Goal: Information Seeking & Learning: Learn about a topic

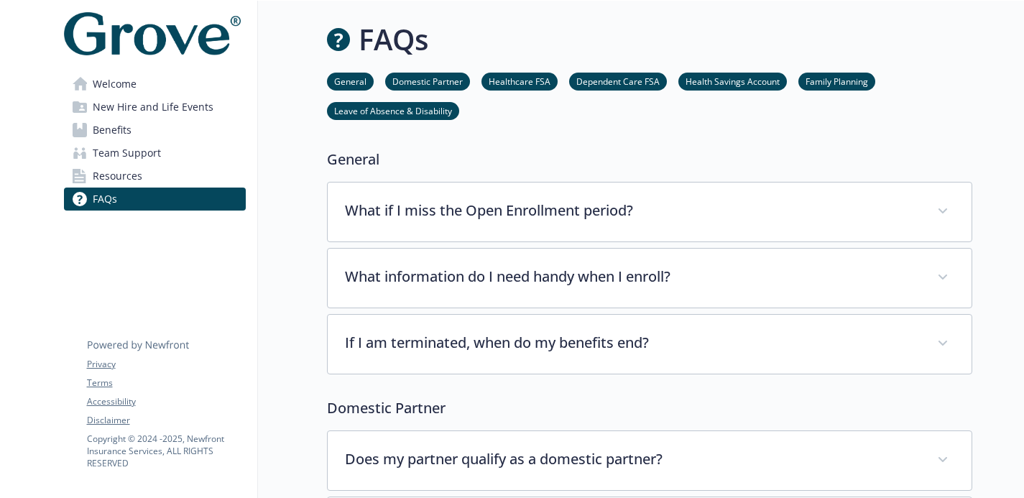
click at [143, 78] on link "Welcome" at bounding box center [155, 84] width 182 height 23
